Goal: Task Accomplishment & Management: Manage account settings

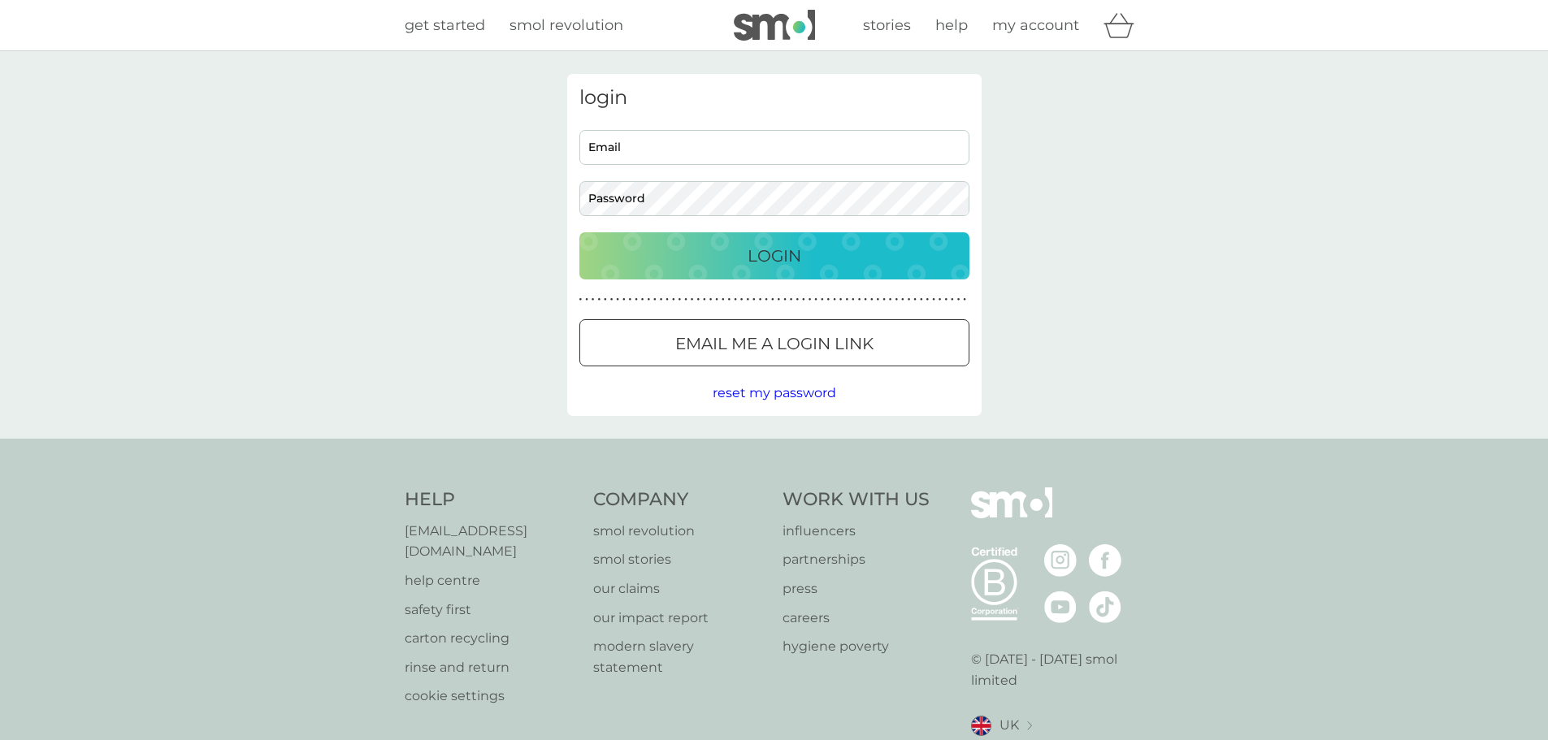
click at [667, 163] on input "Email" at bounding box center [774, 147] width 390 height 35
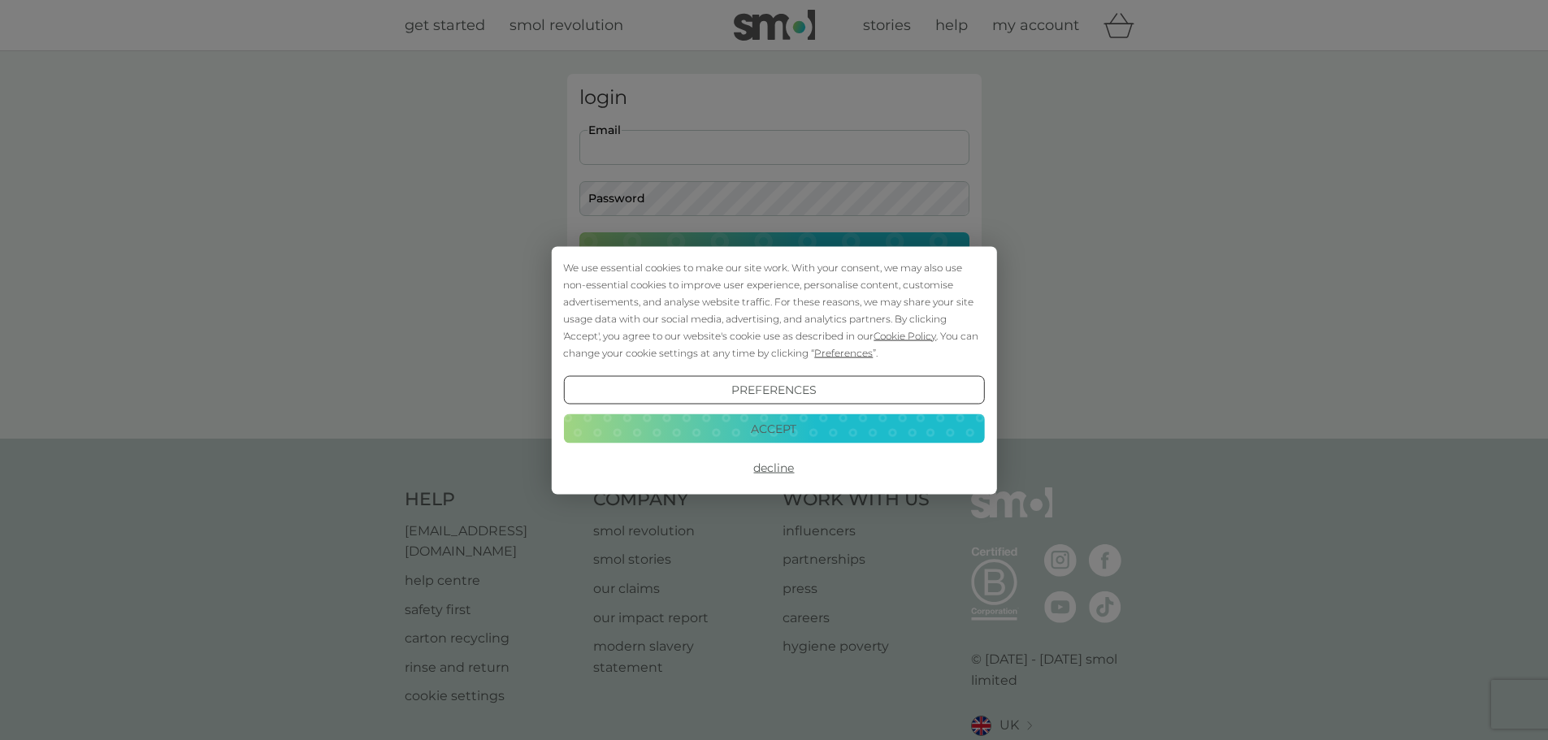
type input "bellabruce01@gmail.com"
click at [769, 425] on button "Accept" at bounding box center [773, 429] width 421 height 29
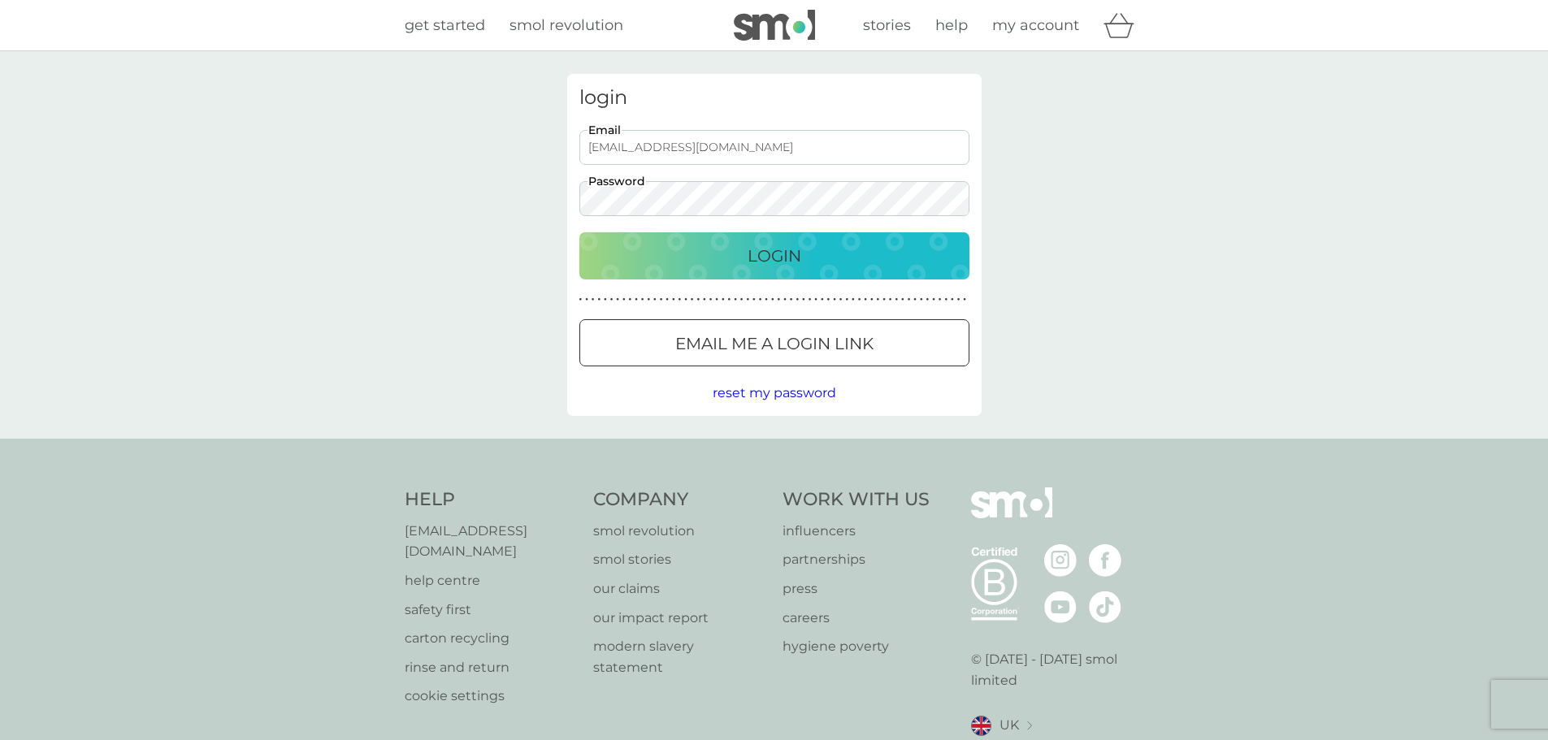
click at [629, 258] on div "Login" at bounding box center [775, 256] width 358 height 26
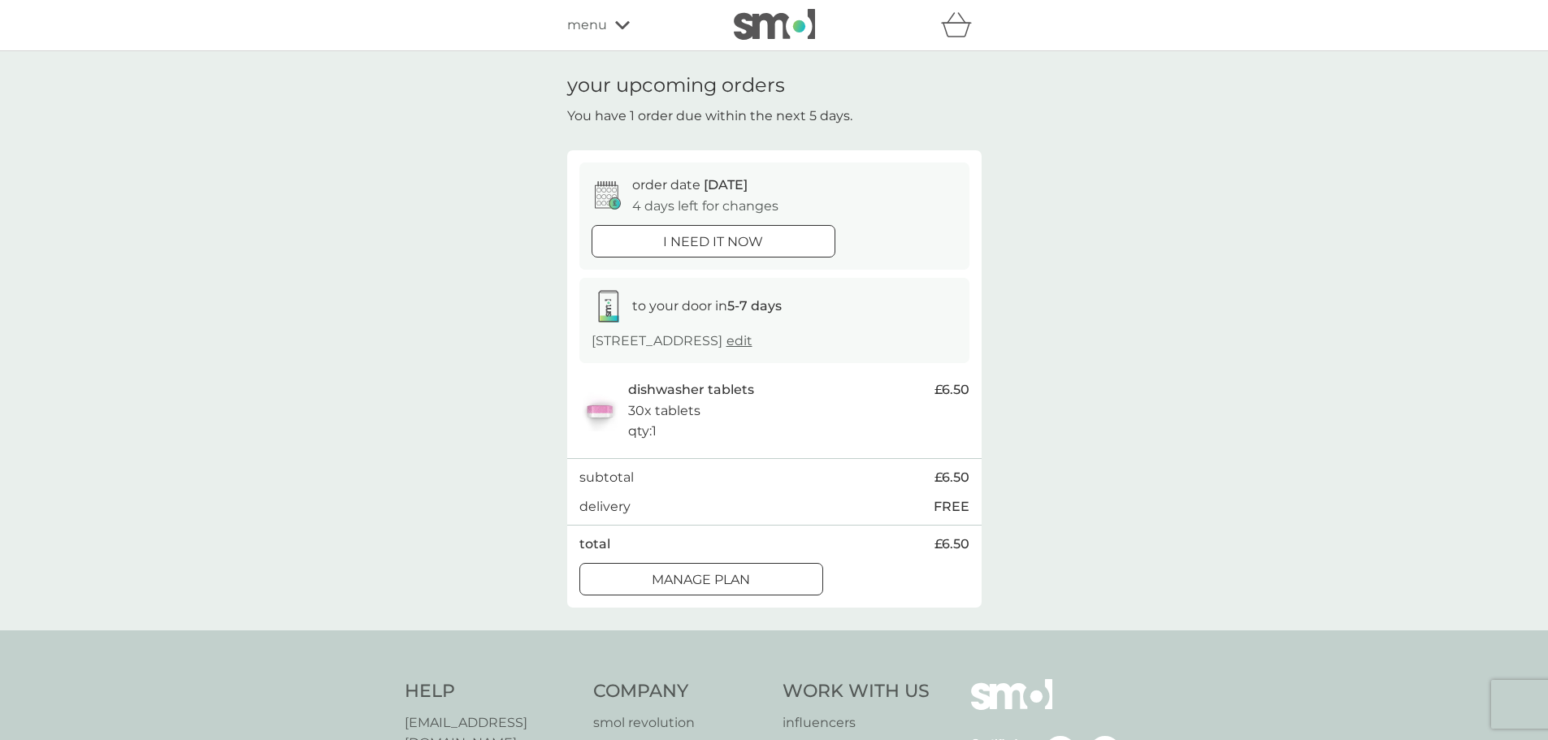
click at [1199, 333] on div "your upcoming orders You have 1 order due within the next 5 days. order date [D…" at bounding box center [774, 340] width 1548 height 579
click at [727, 576] on div at bounding box center [701, 579] width 59 height 17
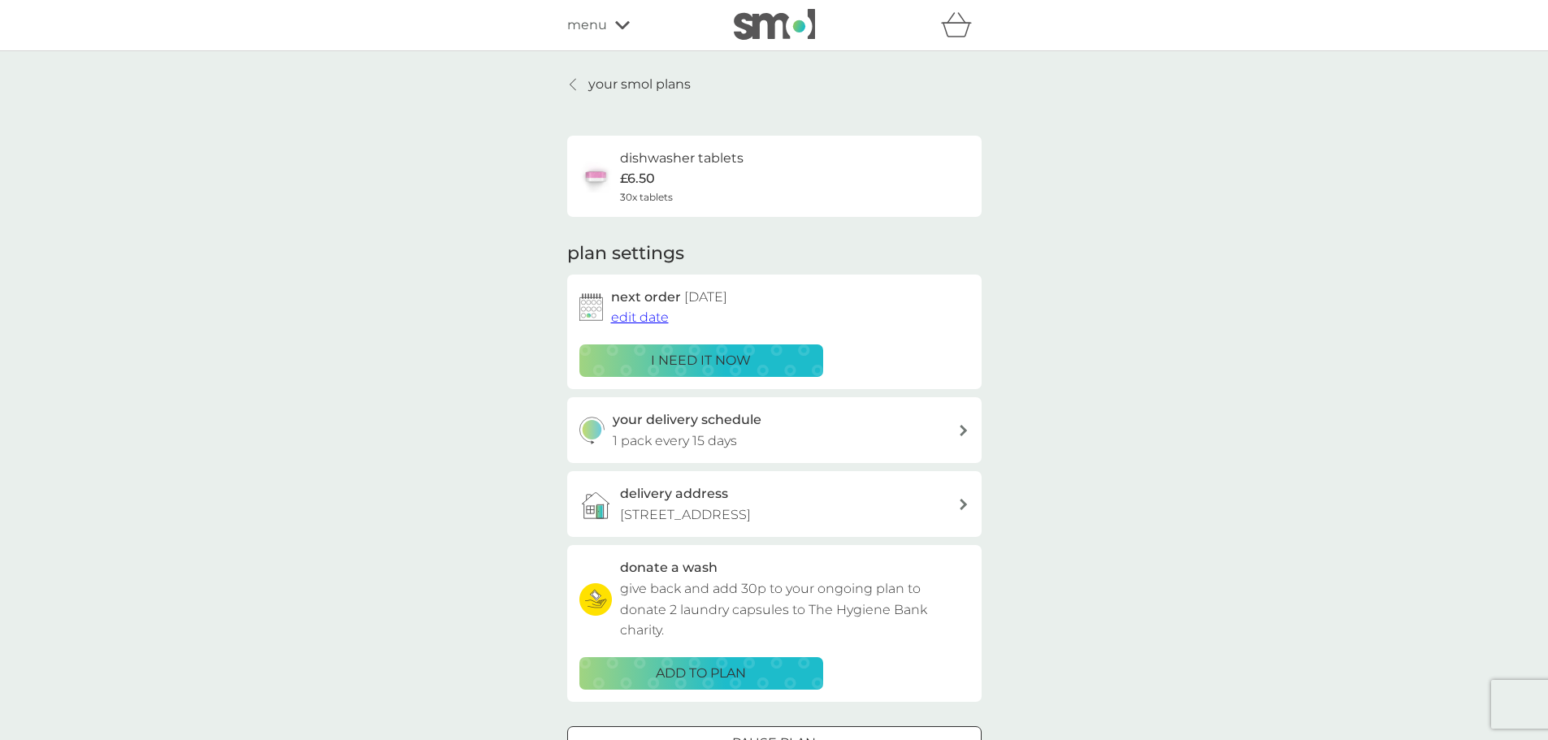
click at [649, 320] on span "edit date" at bounding box center [640, 317] width 58 height 15
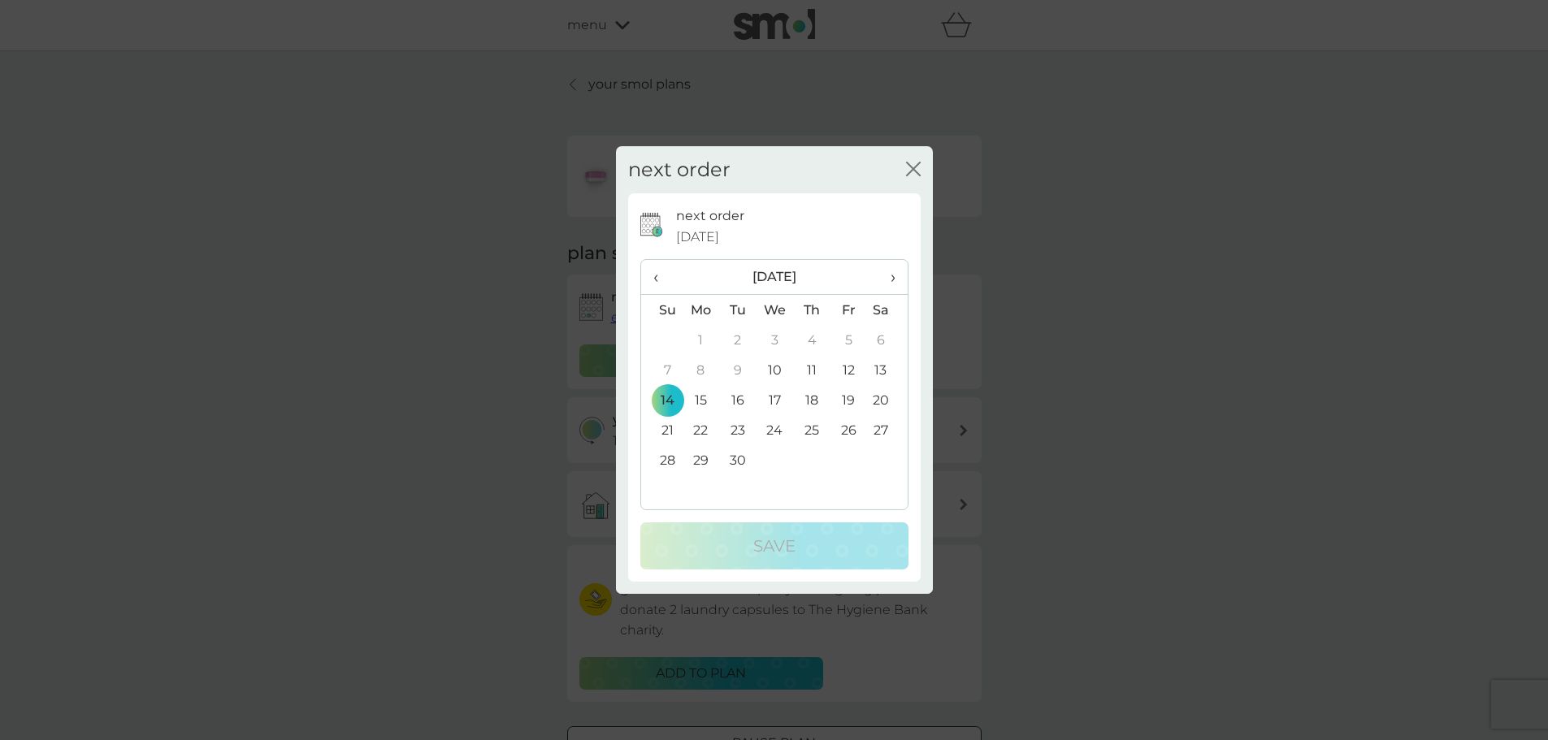
click at [849, 428] on td "26" at bounding box center [849, 430] width 37 height 30
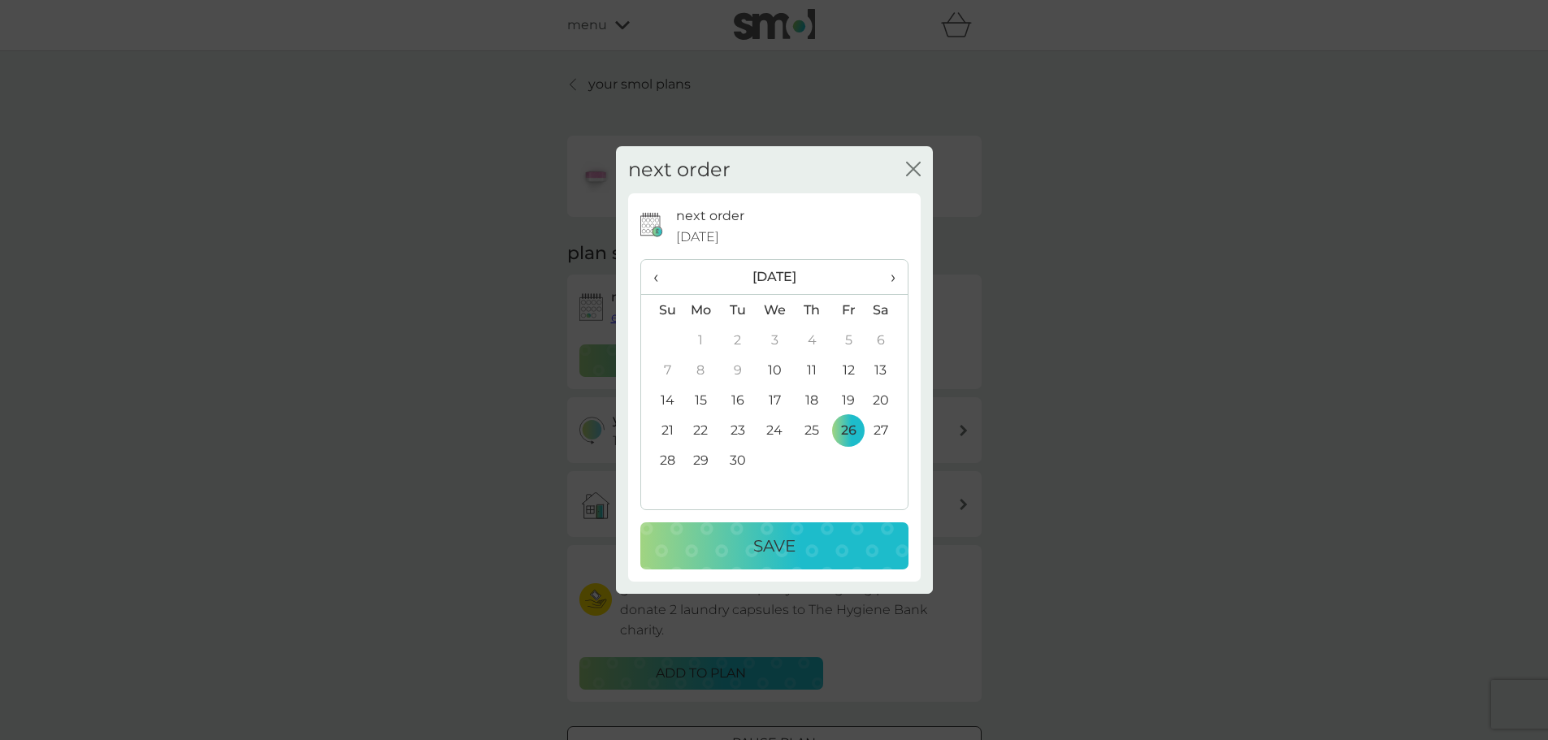
click at [797, 543] on div "Save" at bounding box center [775, 546] width 236 height 26
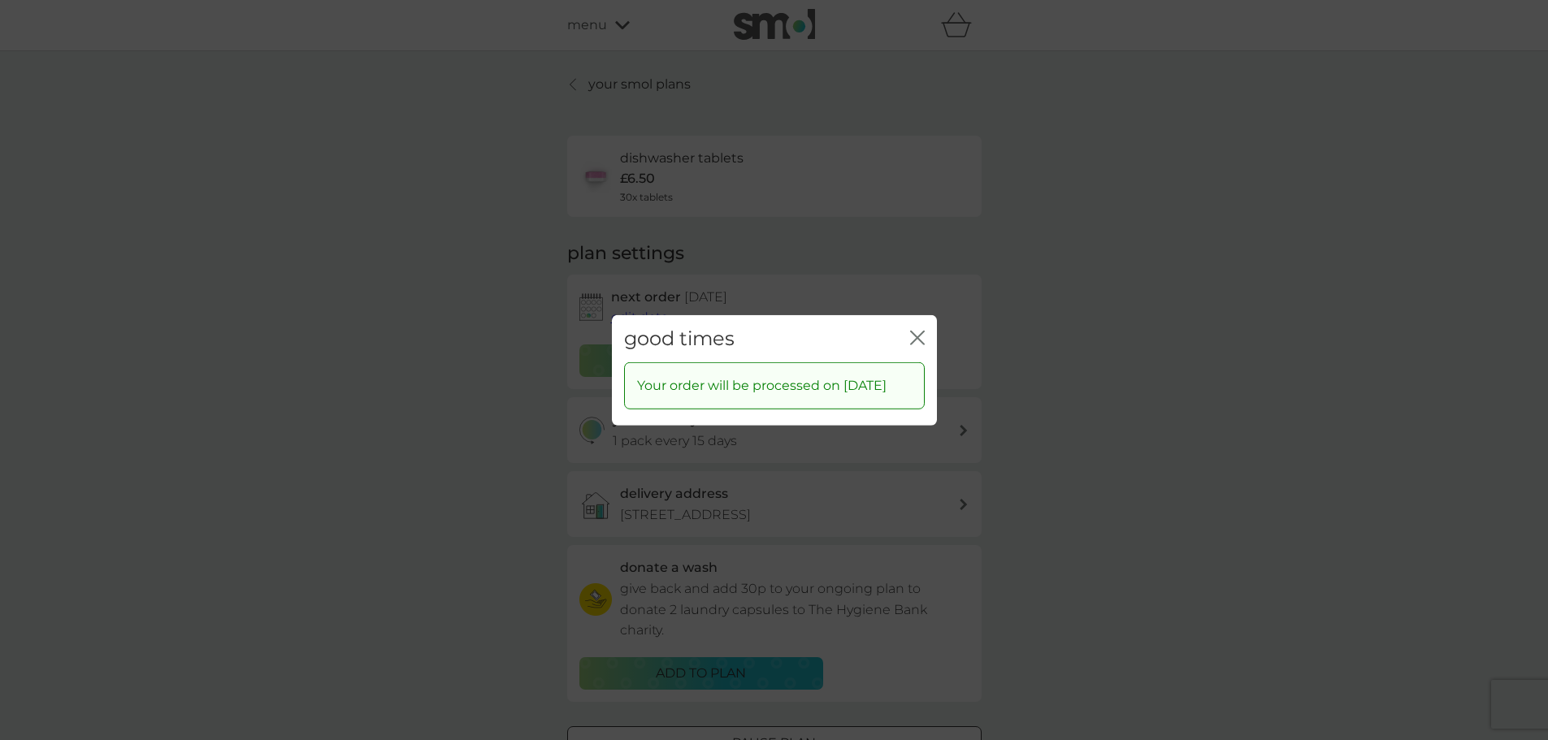
click at [906, 333] on div "good times close" at bounding box center [774, 339] width 325 height 48
click at [924, 331] on icon "close" at bounding box center [921, 337] width 7 height 13
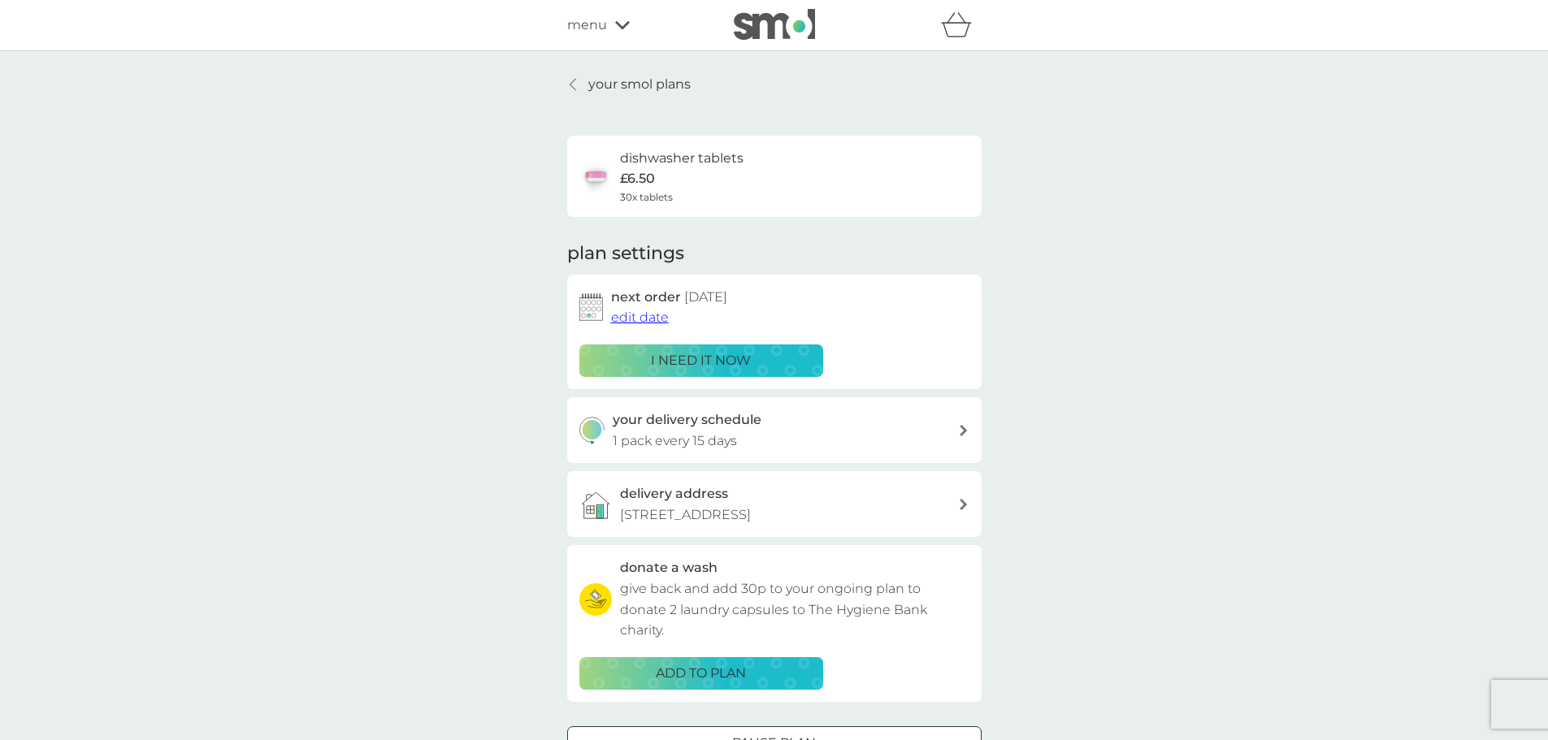
click at [660, 80] on p "your smol plans" at bounding box center [639, 84] width 102 height 21
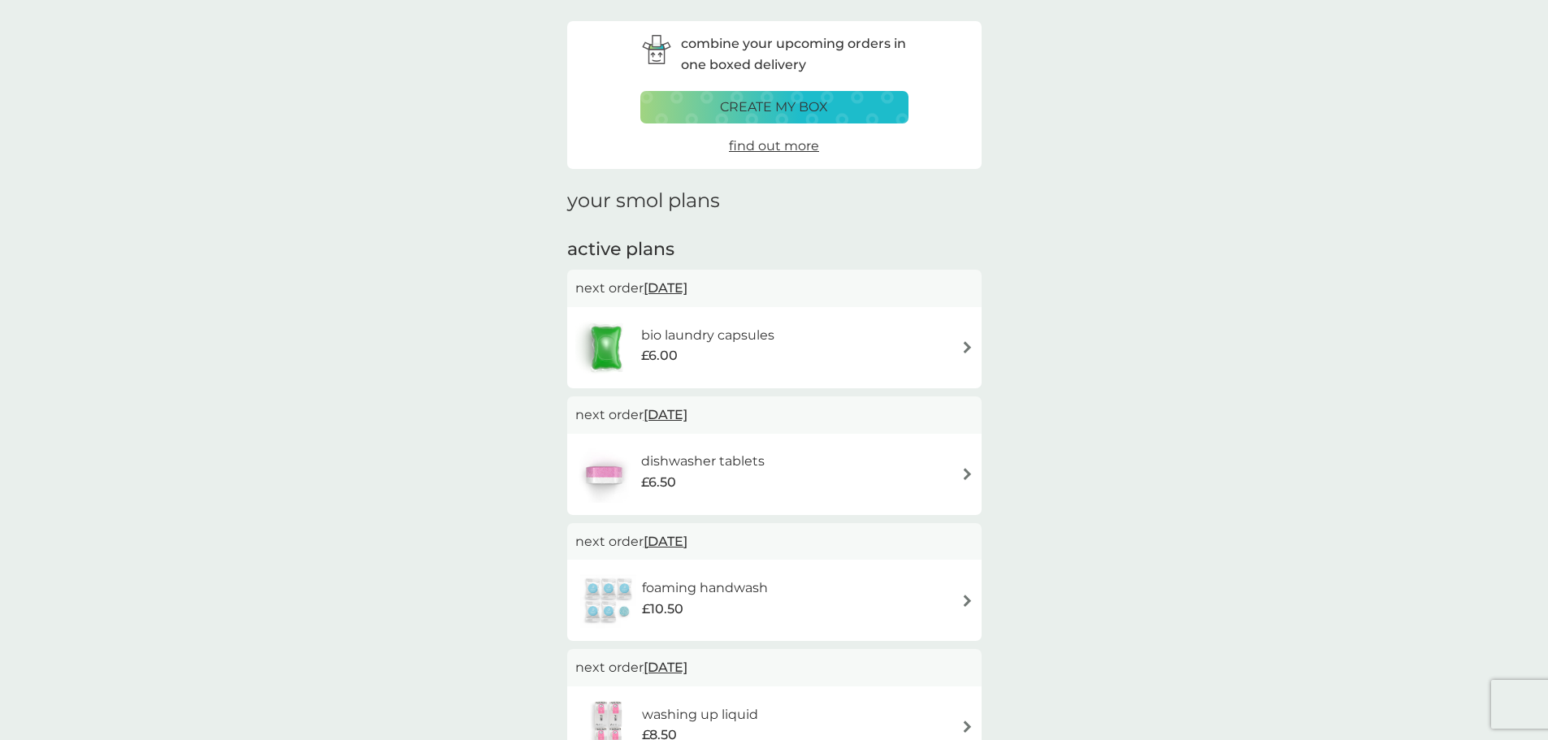
scroll to position [81, 0]
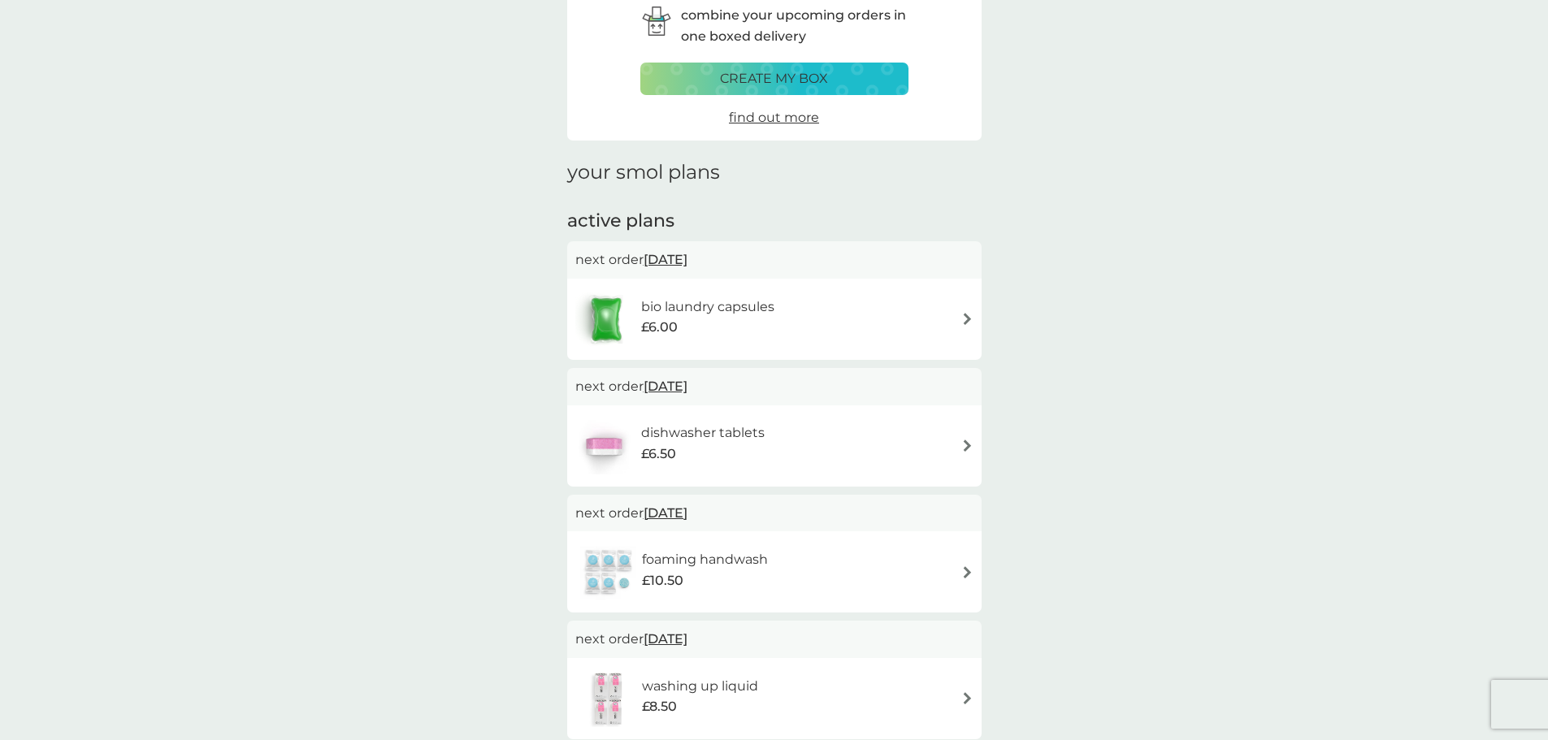
click at [686, 264] on span "[DATE]" at bounding box center [666, 260] width 44 height 32
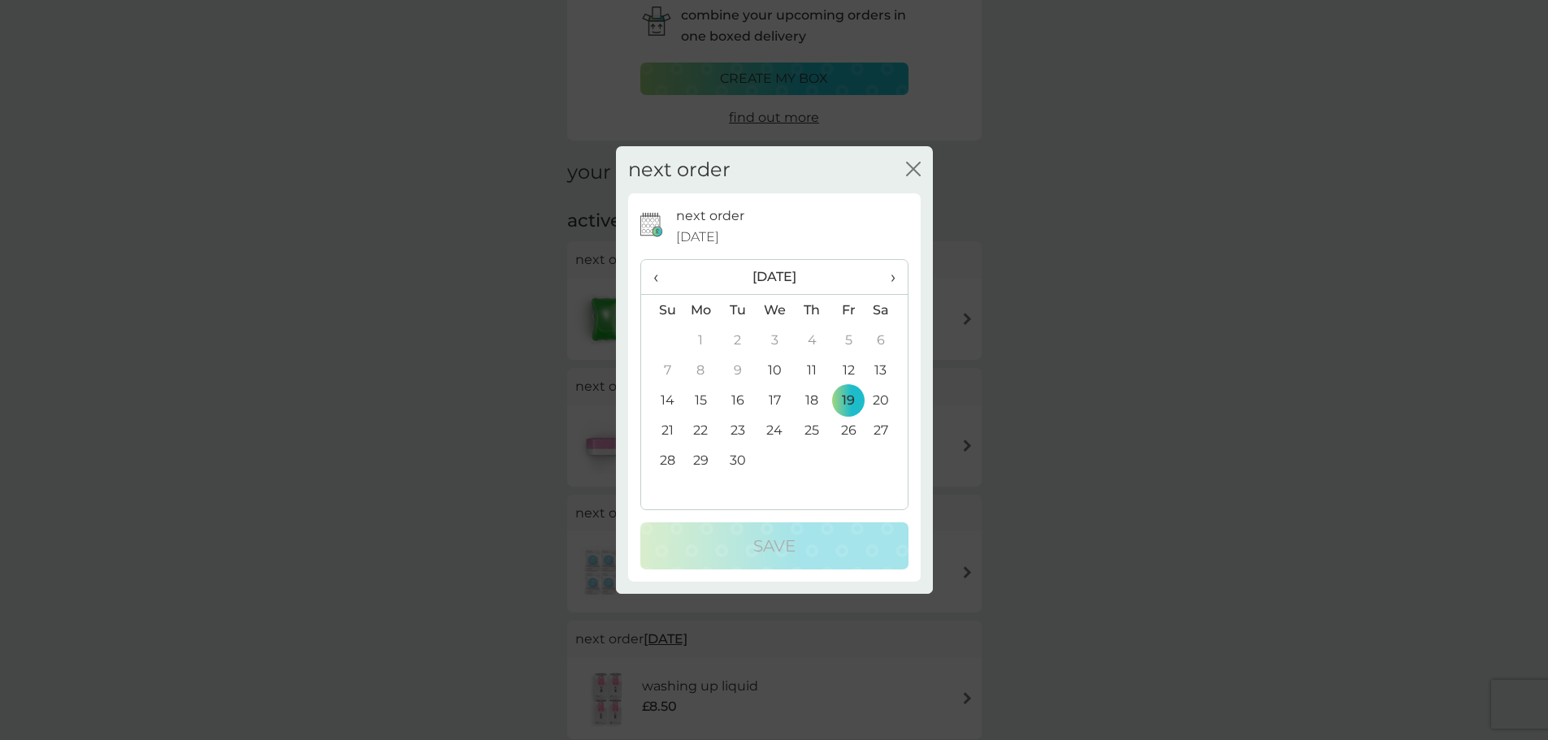
click at [909, 168] on icon "close" at bounding box center [913, 169] width 15 height 15
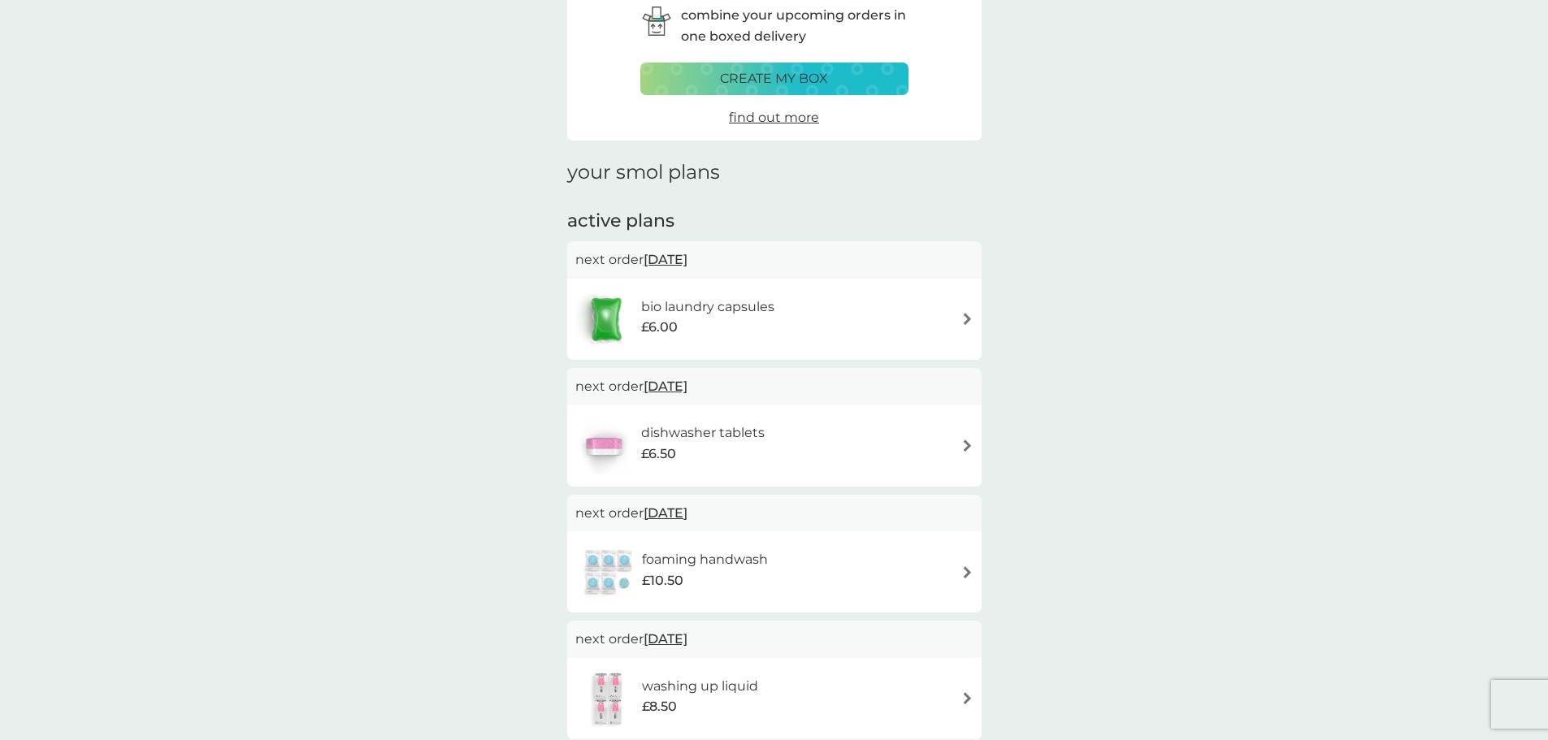
scroll to position [163, 0]
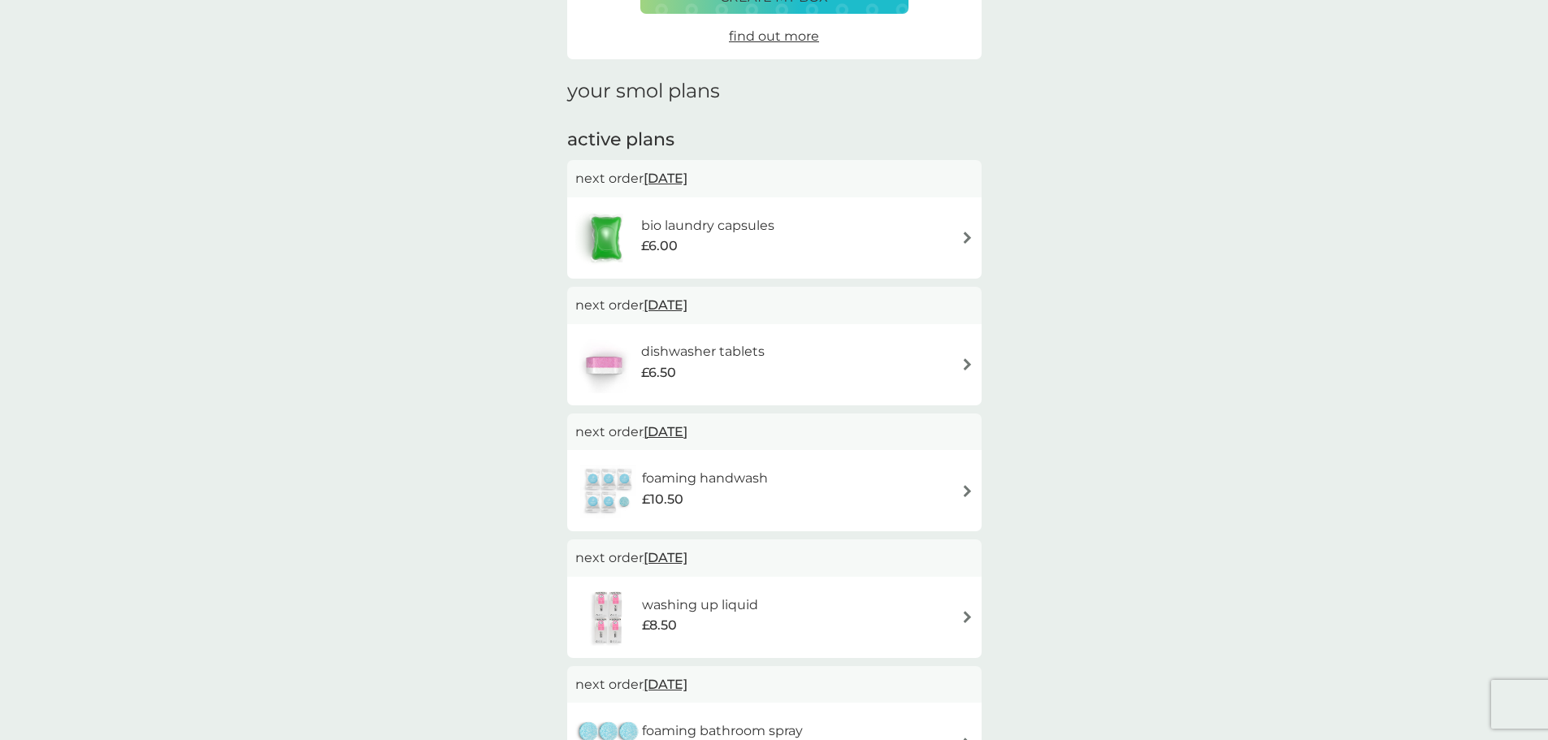
click at [688, 428] on span "[DATE]" at bounding box center [666, 432] width 44 height 32
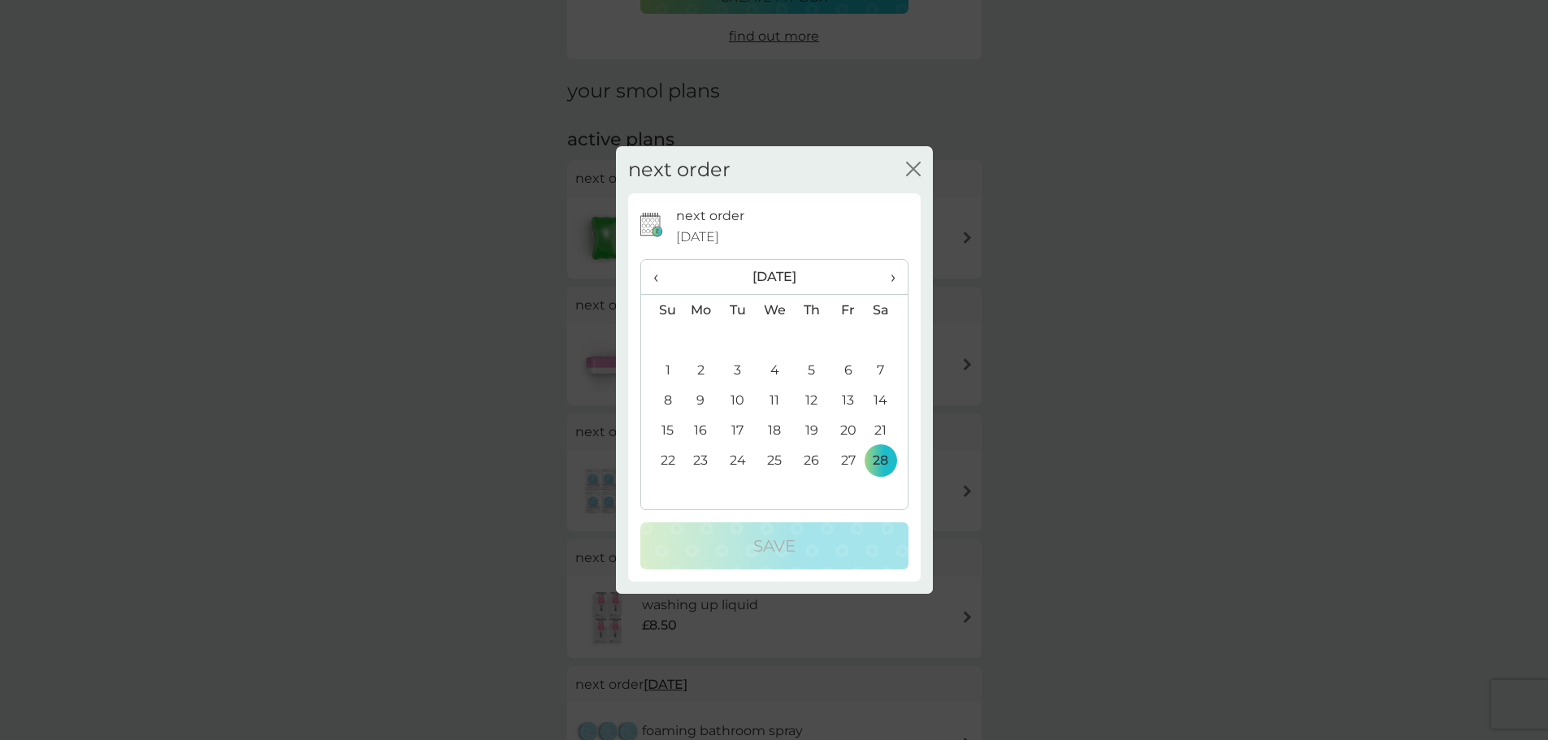
click at [891, 280] on span "›" at bounding box center [887, 277] width 16 height 34
click at [658, 276] on span "‹" at bounding box center [661, 277] width 17 height 34
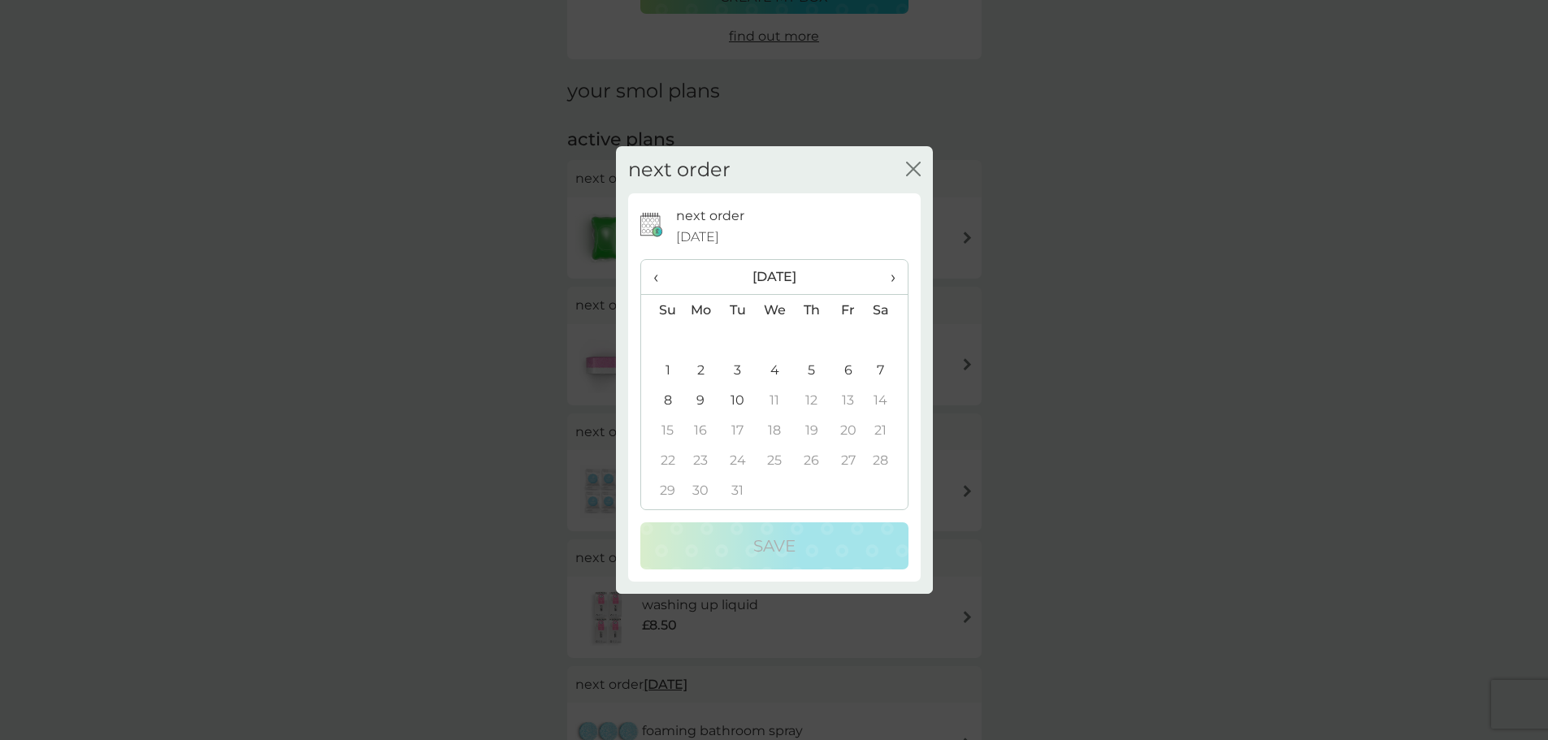
click at [742, 404] on td "10" at bounding box center [737, 400] width 37 height 30
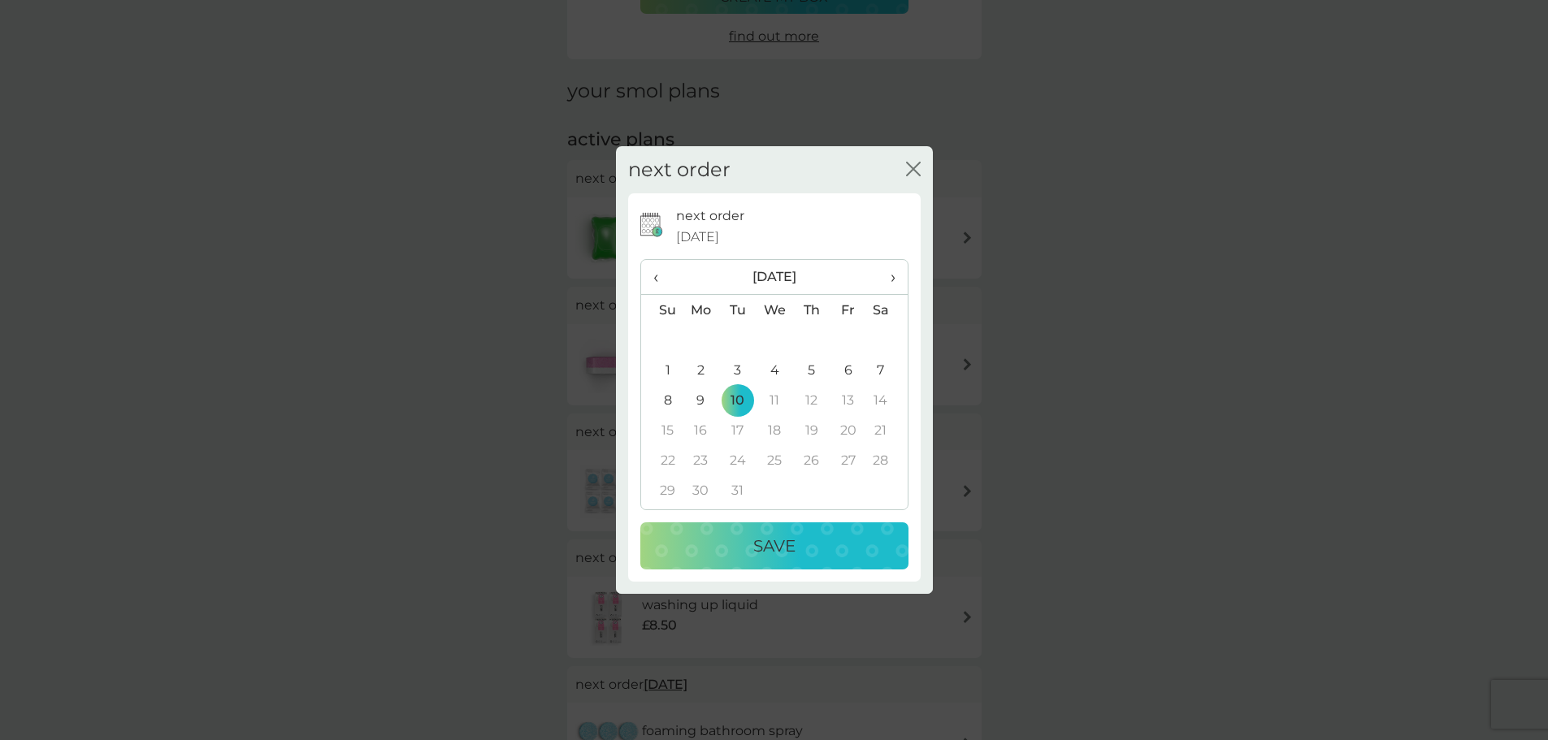
click at [775, 559] on p "Save" at bounding box center [774, 546] width 42 height 26
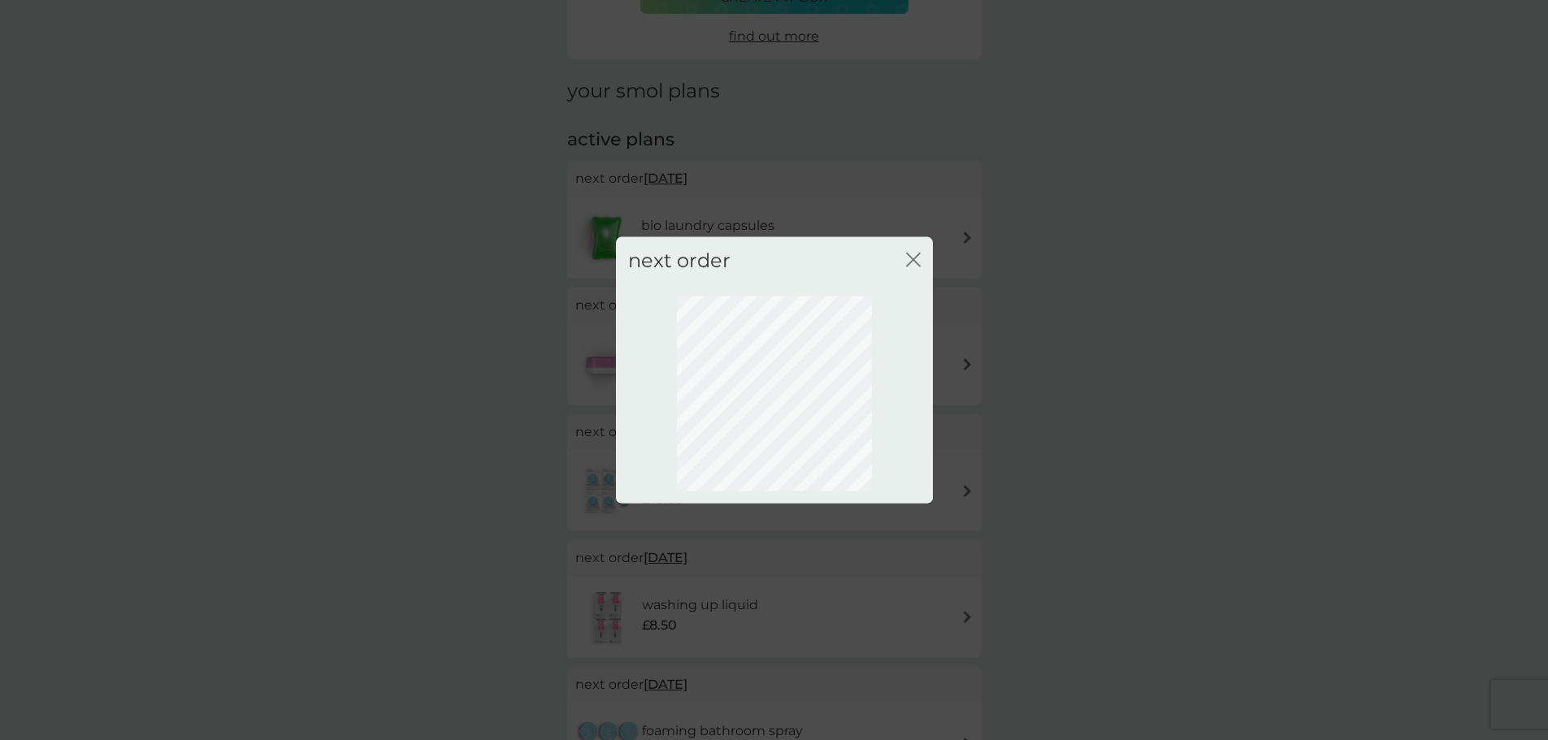
scroll to position [0, 0]
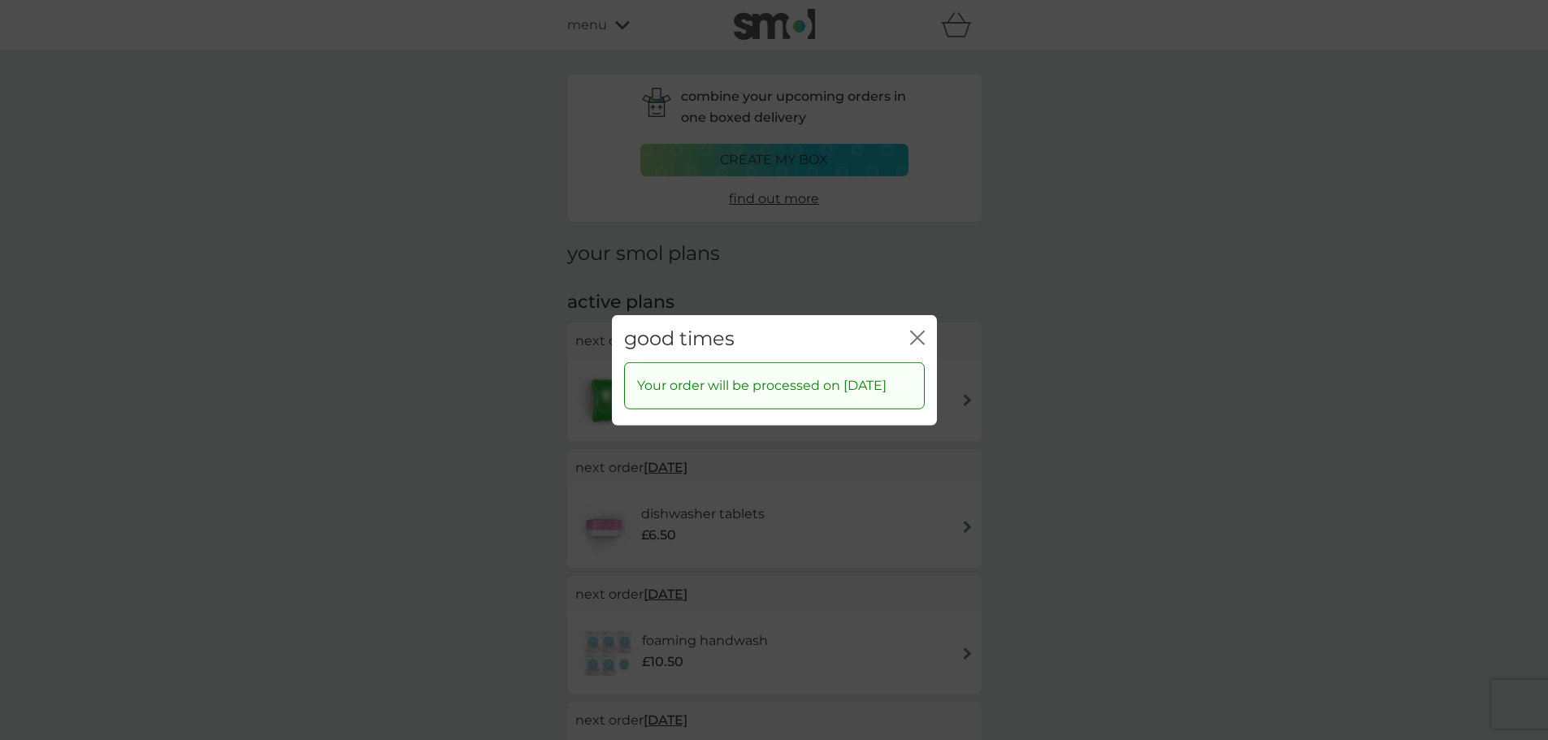
click at [915, 331] on icon "close" at bounding box center [914, 337] width 7 height 13
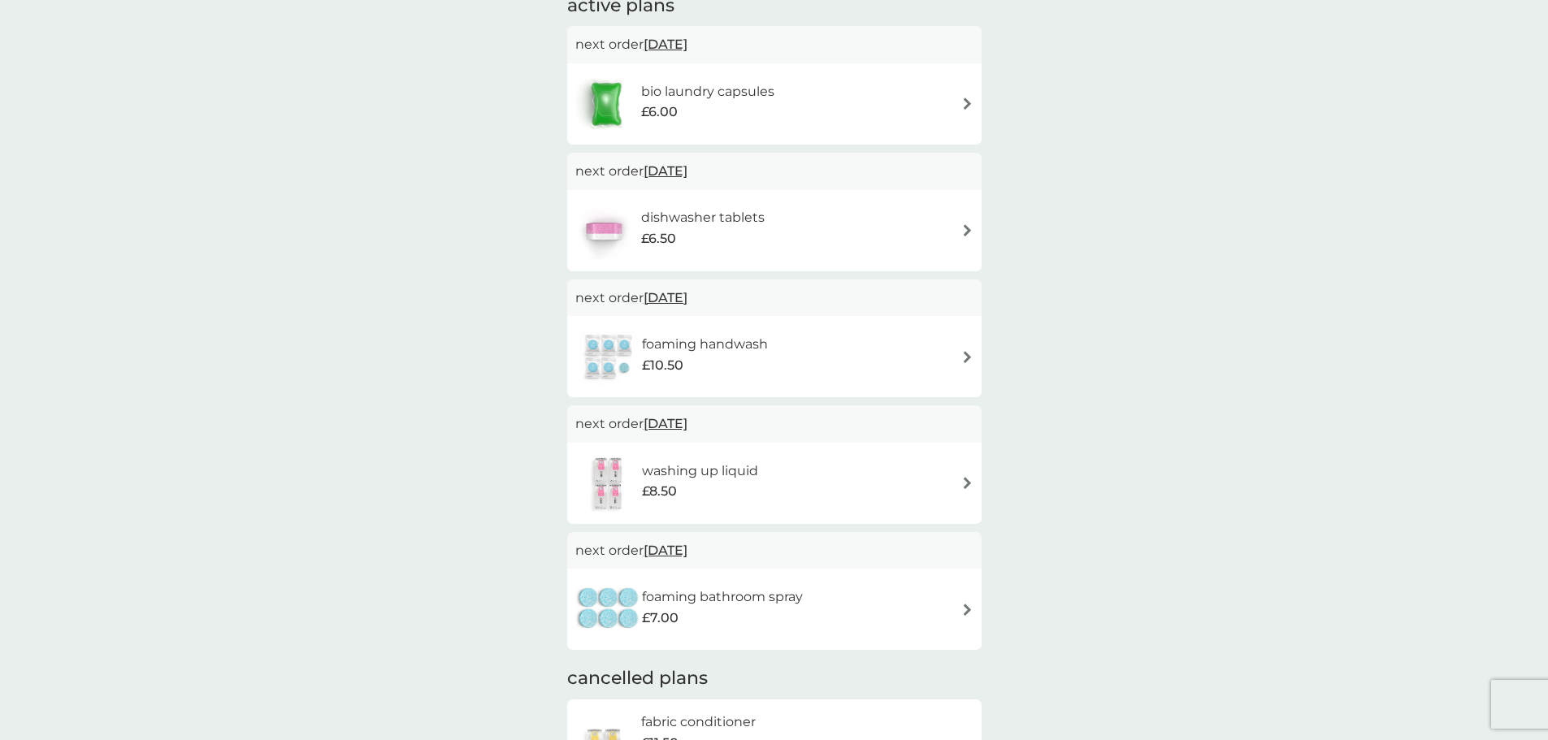
scroll to position [325, 0]
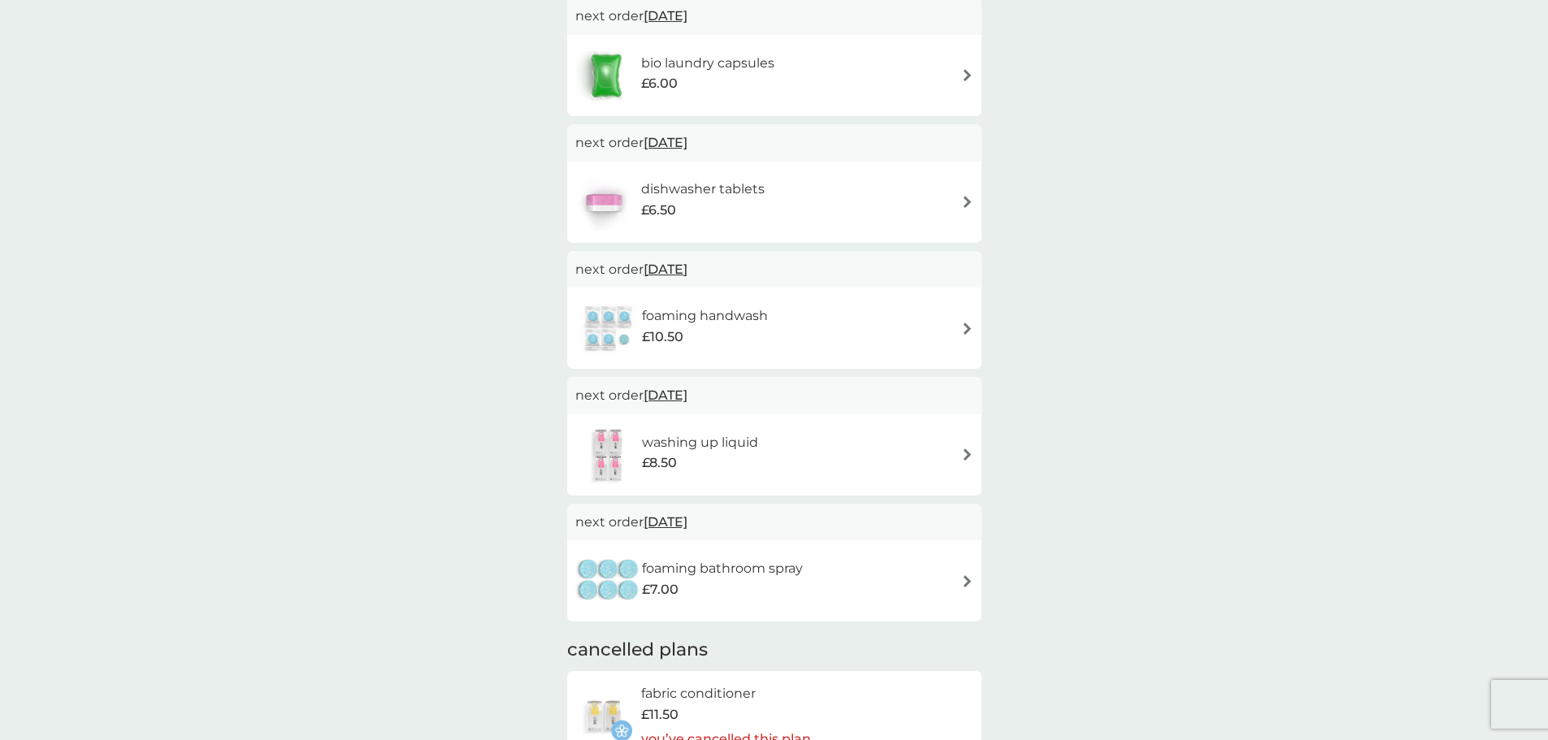
click at [665, 392] on span "[DATE]" at bounding box center [666, 396] width 44 height 32
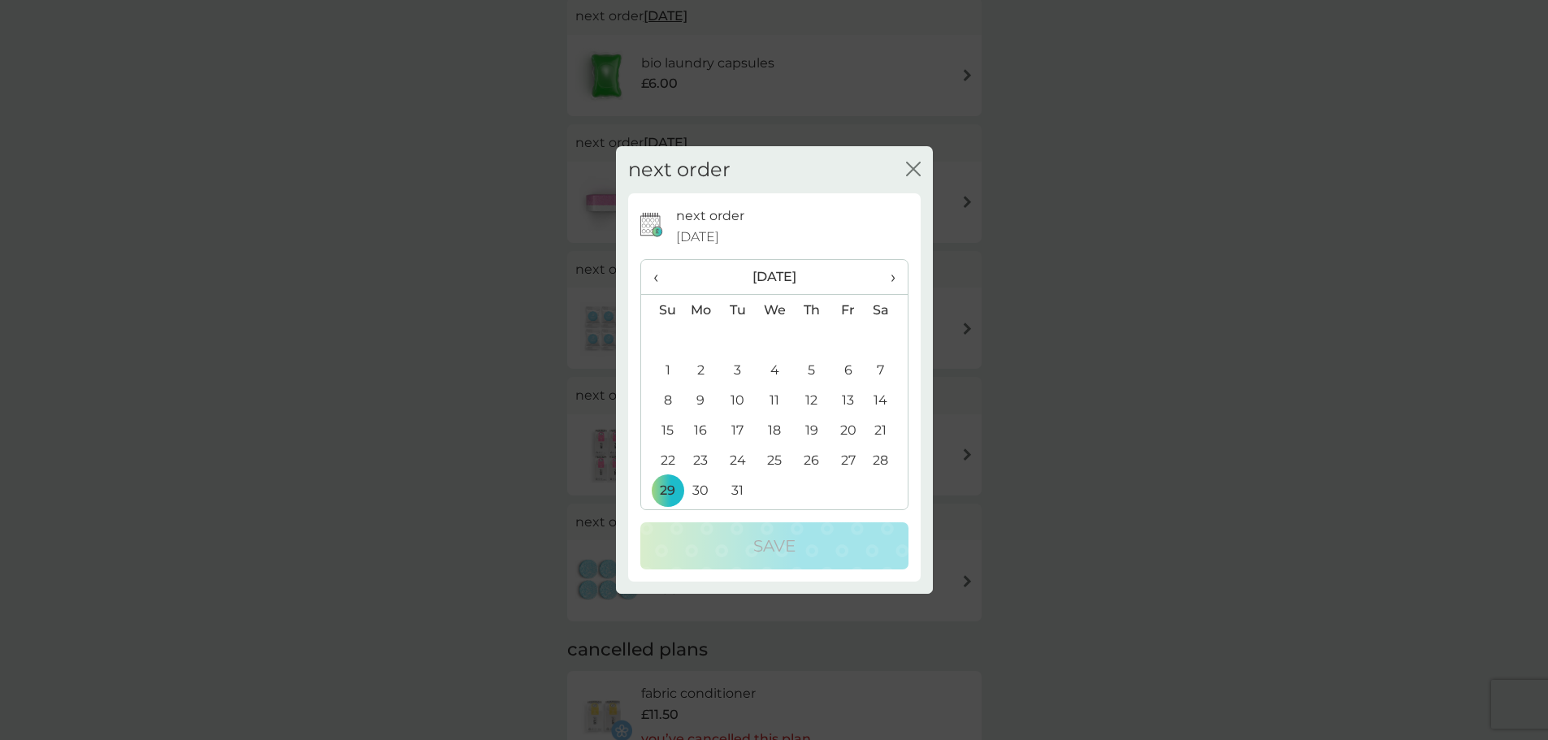
click at [888, 273] on span "›" at bounding box center [887, 277] width 16 height 34
click at [736, 367] on td "7" at bounding box center [737, 370] width 37 height 30
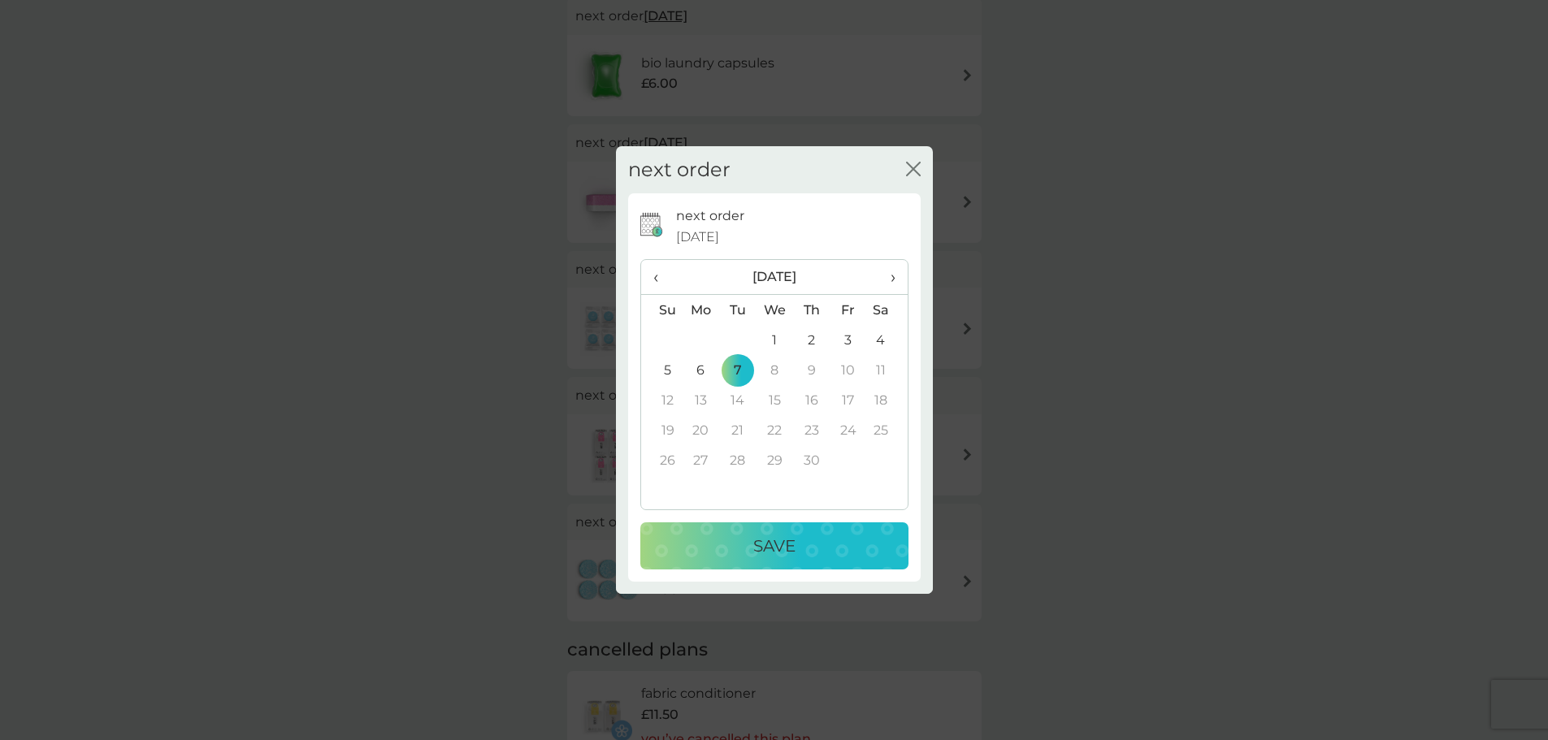
click at [777, 548] on p "Save" at bounding box center [774, 546] width 42 height 26
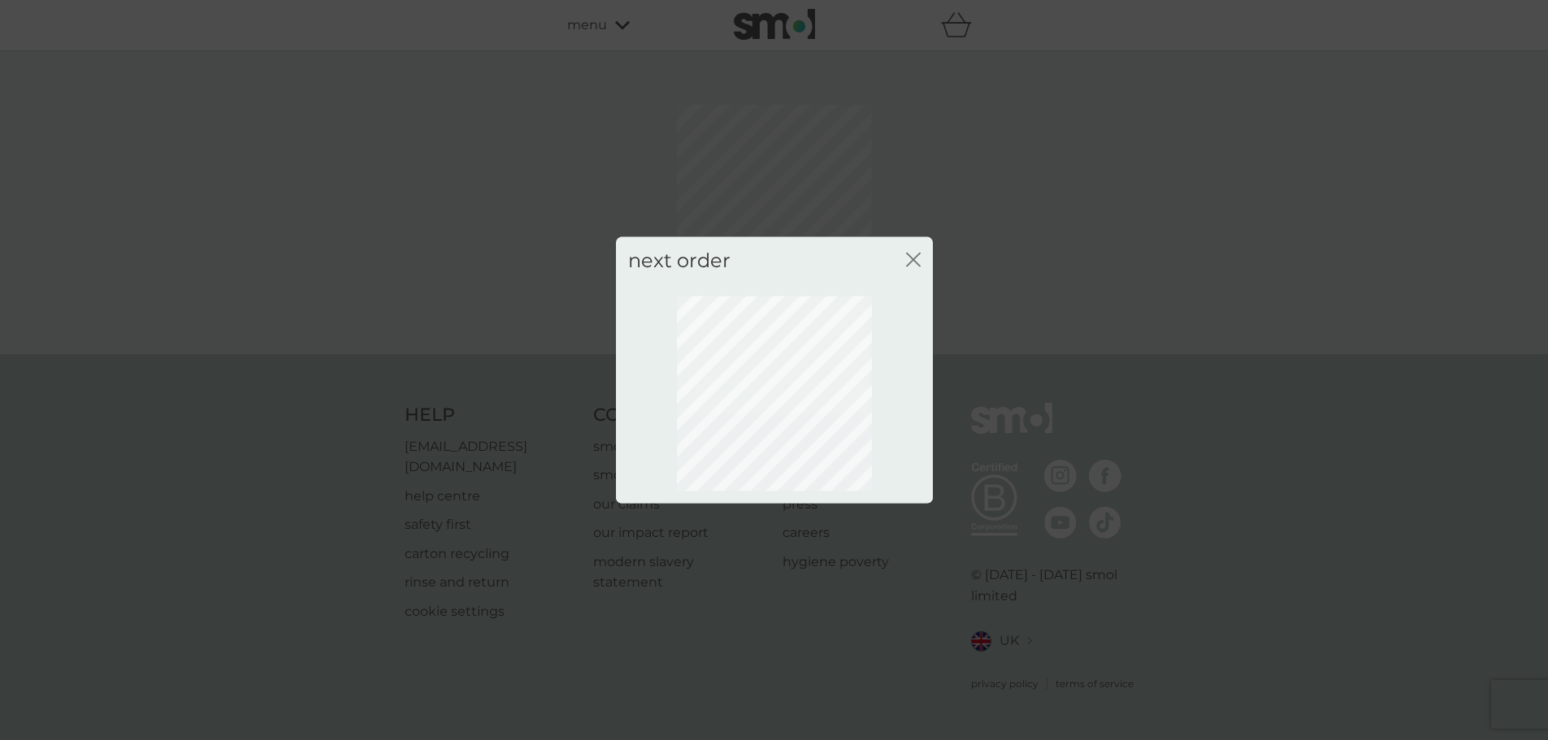
scroll to position [0, 0]
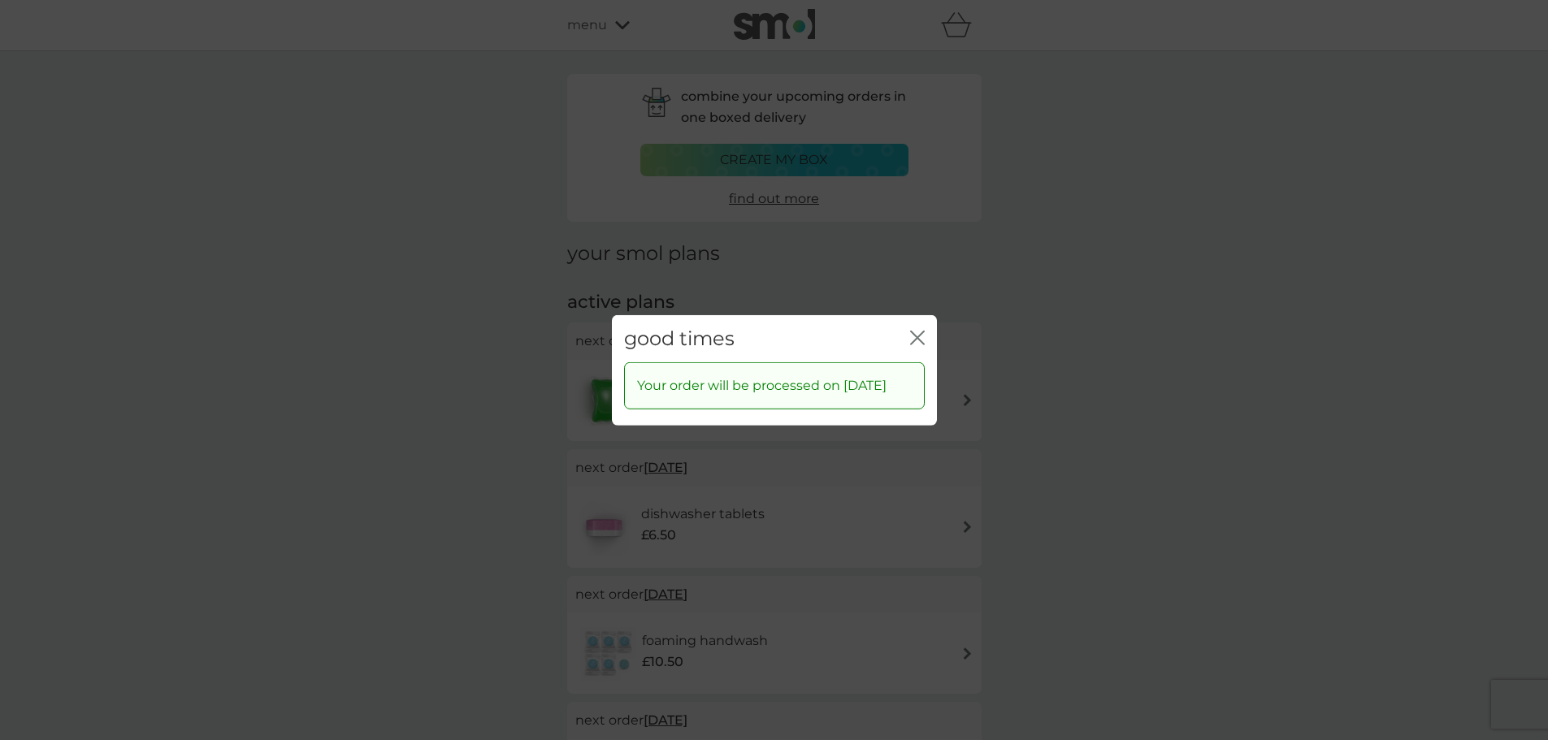
click at [924, 332] on icon "close" at bounding box center [917, 337] width 15 height 15
